Goal: Communication & Community: Participate in discussion

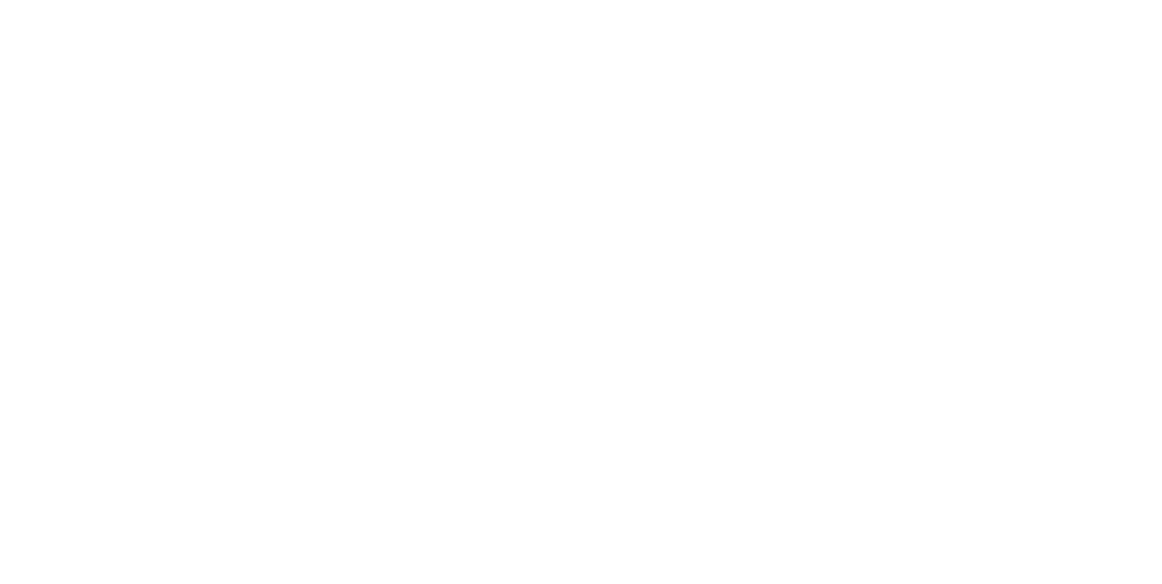
click at [1021, 547] on button "Send" at bounding box center [985, 533] width 72 height 27
click at [1094, 508] on div "BK [PERSON_NAME] 08:24am [DATE] PVC PLASTIC BOX.pdf Labels Download" at bounding box center [681, 377] width 827 height 262
click at [817, 544] on div at bounding box center [584, 534] width 466 height 19
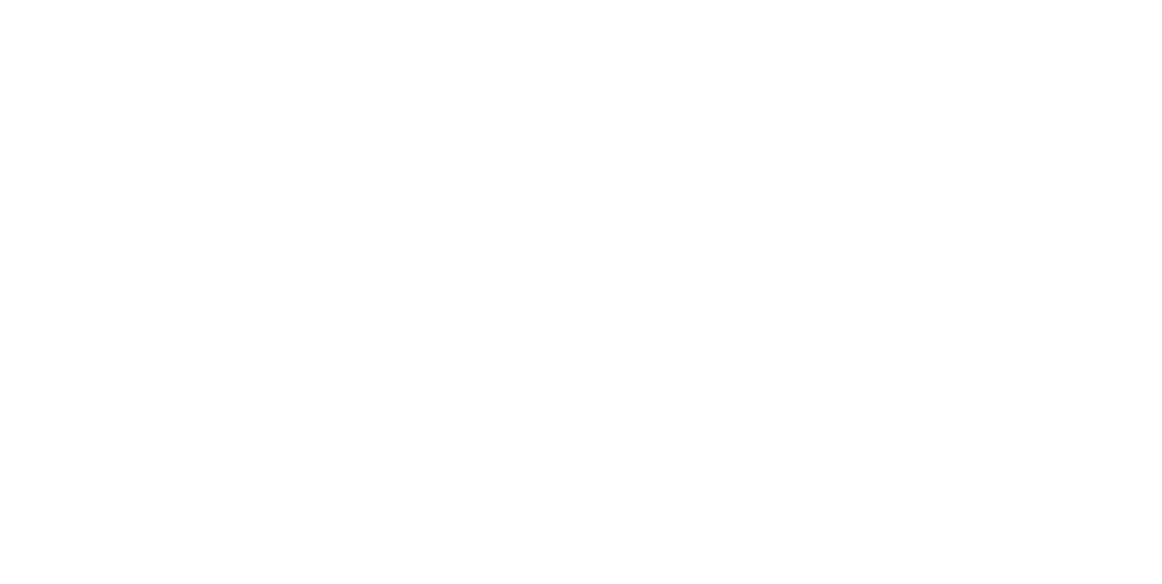
click at [971, 113] on button "Close" at bounding box center [938, 100] width 66 height 29
click at [240, 250] on button "Tracking" at bounding box center [154, 249] width 172 height 45
click at [190, 156] on div "Collaborate" at bounding box center [154, 159] width 72 height 16
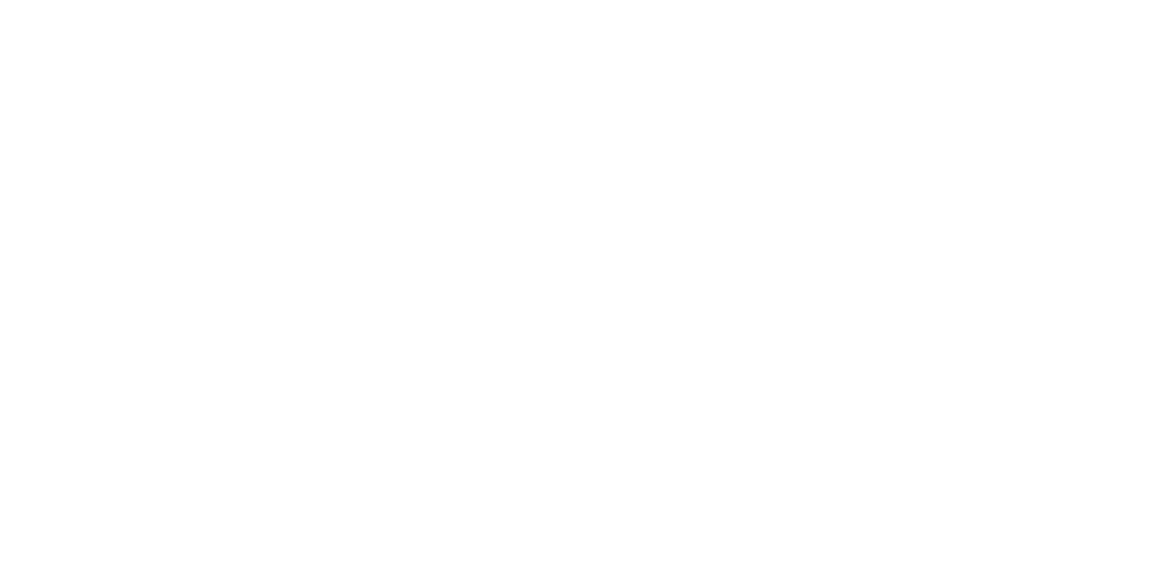
click at [1094, 495] on div at bounding box center [681, 377] width 827 height 262
click at [240, 136] on button "Collaborate" at bounding box center [154, 158] width 172 height 45
click at [195, 111] on div "Order details" at bounding box center [156, 113] width 77 height 16
click at [240, 171] on button "Collaborate" at bounding box center [154, 158] width 172 height 45
click at [817, 547] on div "Add a message..." at bounding box center [583, 533] width 466 height 27
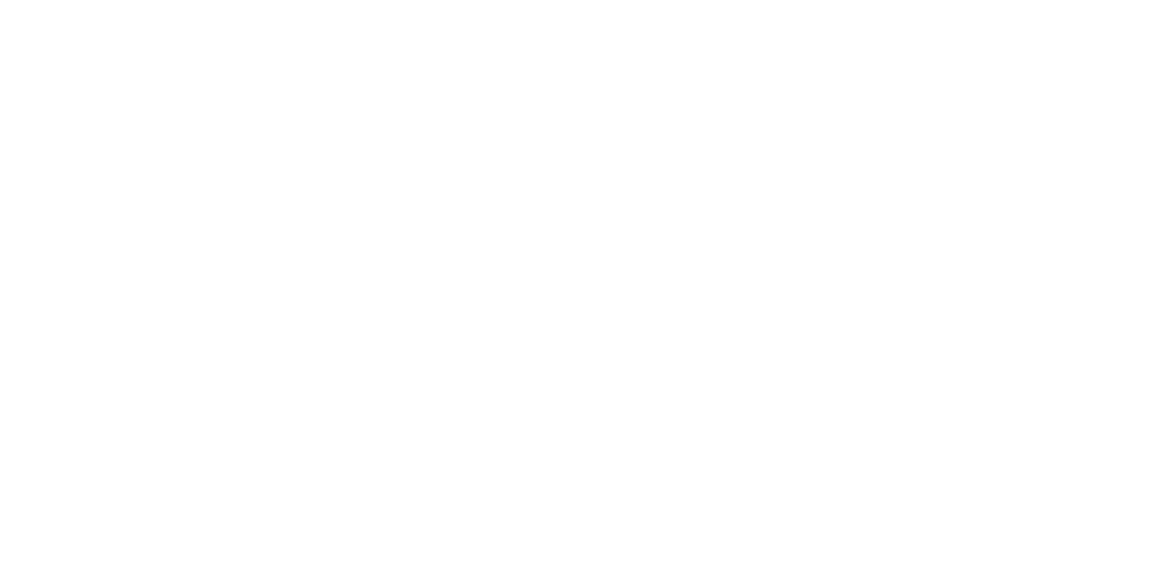
click at [1021, 547] on button "Send" at bounding box center [985, 533] width 72 height 27
click at [1094, 496] on div "ET You - 08:40am 28/08/25 @Kimberley Labels Edit Delete" at bounding box center [681, 377] width 827 height 262
click at [1094, 584] on div "Add a message... Aa @ ☺ Send" at bounding box center [681, 534] width 827 height 102
click at [817, 544] on div at bounding box center [584, 534] width 466 height 19
click at [1021, 547] on button "Send" at bounding box center [985, 533] width 72 height 27
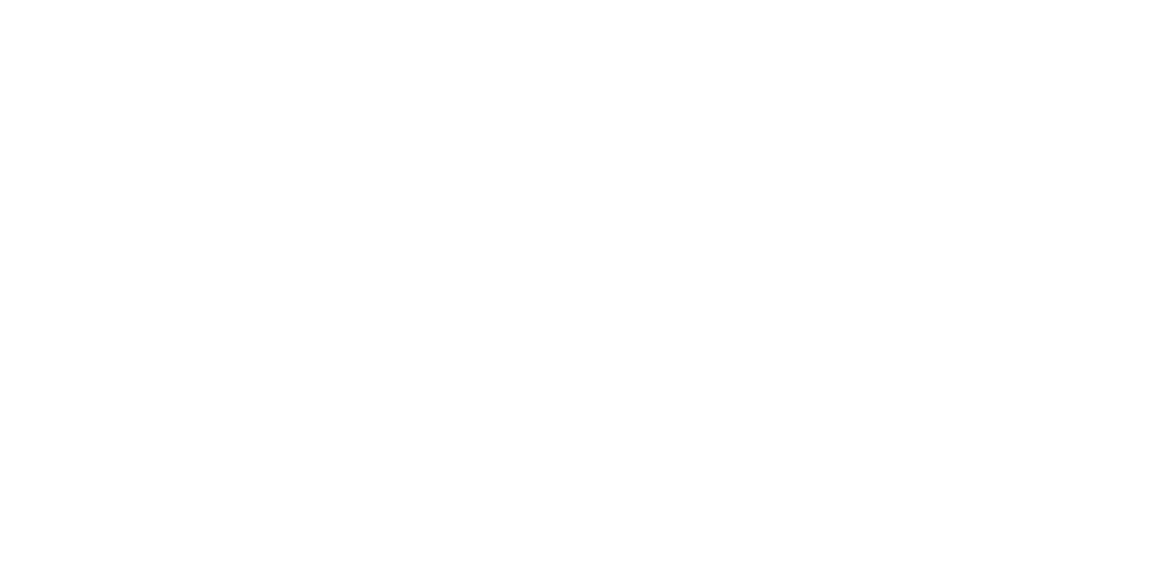
click at [971, 100] on button "Close" at bounding box center [938, 100] width 66 height 29
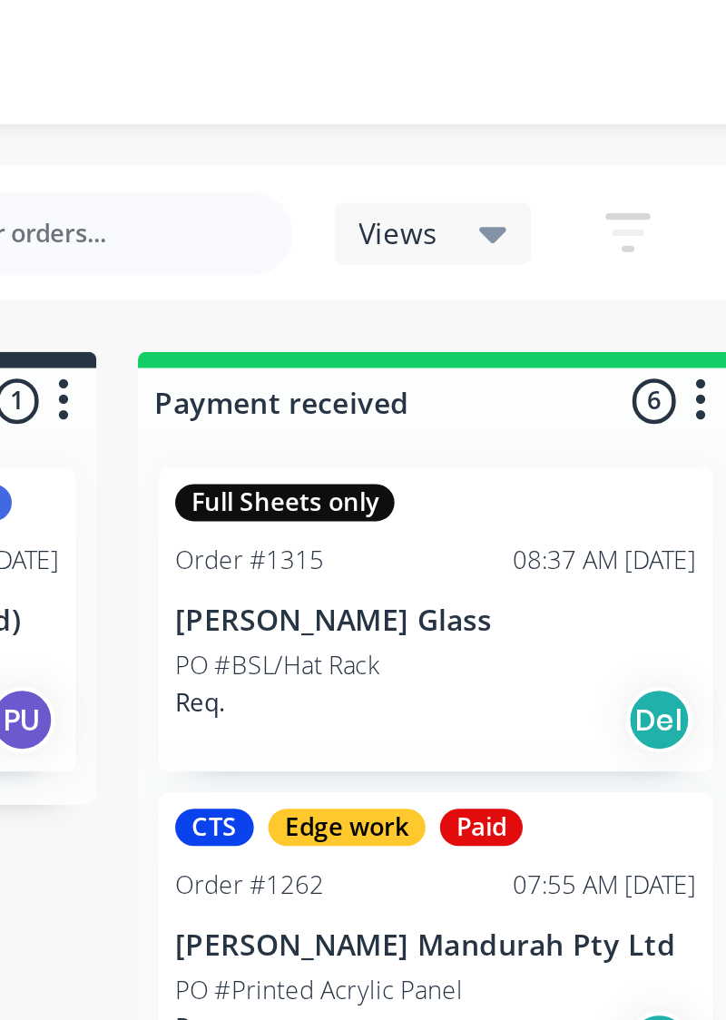
scroll to position [944, 0]
